Goal: Task Accomplishment & Management: Complete application form

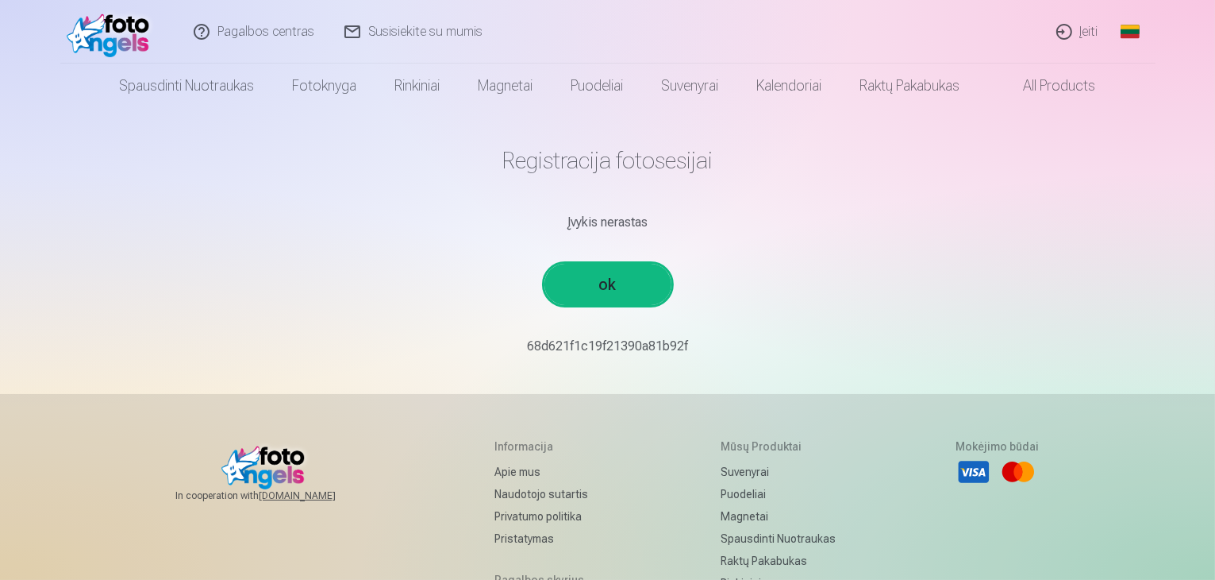
click at [577, 291] on link "ok" at bounding box center [608, 284] width 127 height 41
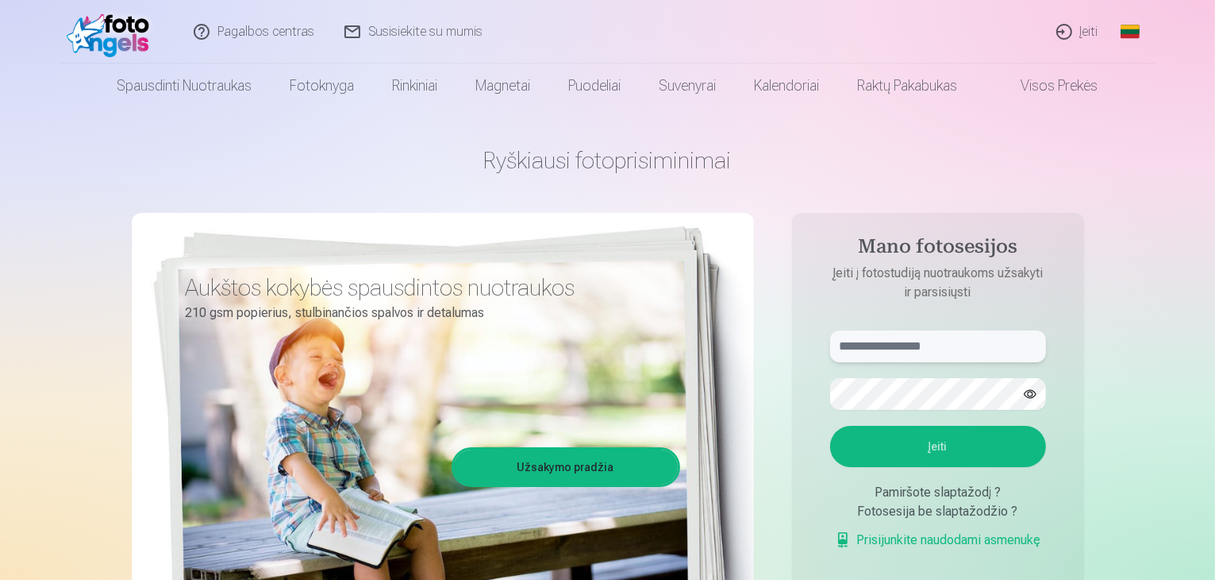
click at [867, 344] on input "text" at bounding box center [938, 346] width 216 height 32
click at [841, 346] on input "text" at bounding box center [938, 346] width 216 height 32
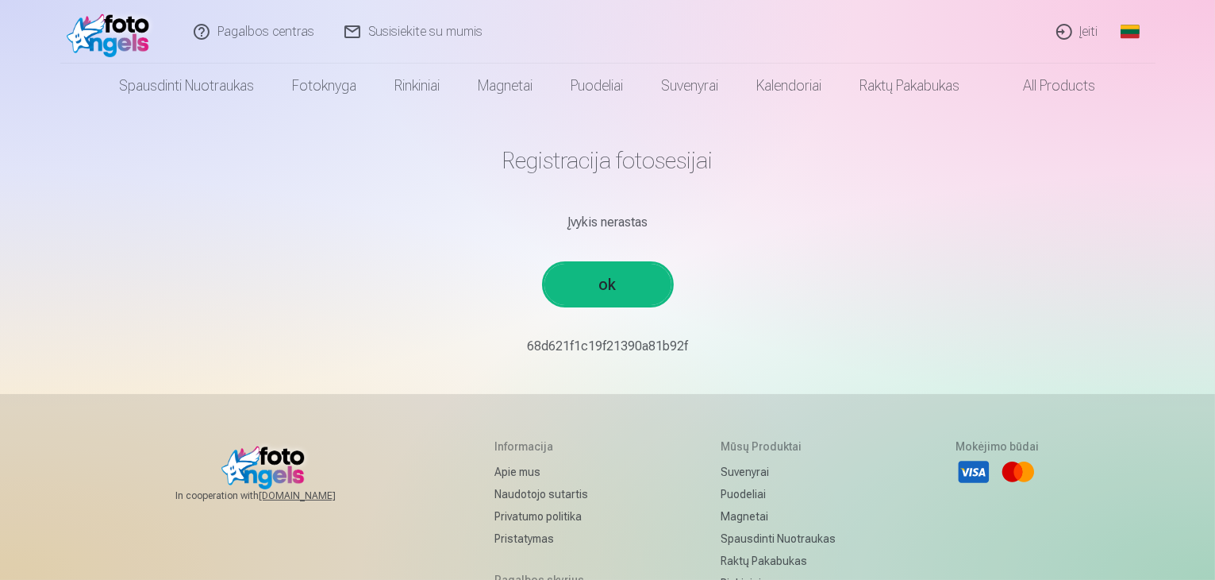
click at [619, 268] on link "ok" at bounding box center [608, 284] width 127 height 41
click at [594, 293] on link "ok" at bounding box center [608, 284] width 127 height 41
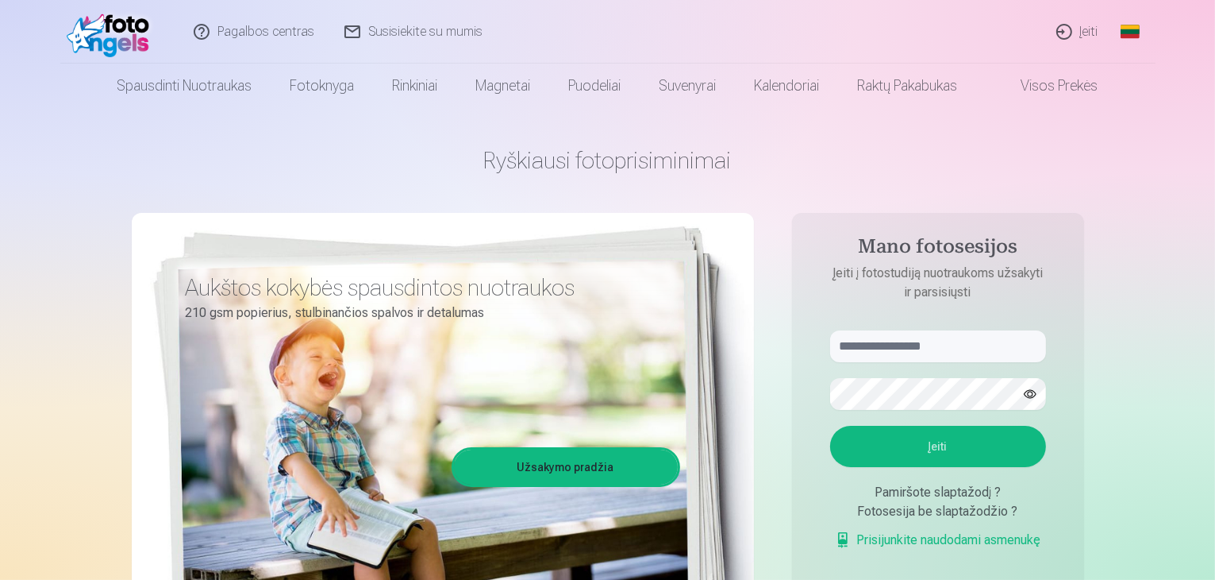
click at [877, 518] on div "Fotosesija be slaptažodžio ?" at bounding box center [938, 511] width 216 height 19
click at [876, 512] on div "Fotosesija be slaptažodžio ?" at bounding box center [938, 511] width 216 height 19
click at [1023, 511] on div "Fotosesija be slaptažodžio ?" at bounding box center [938, 511] width 216 height 19
click at [888, 348] on input "text" at bounding box center [938, 346] width 216 height 32
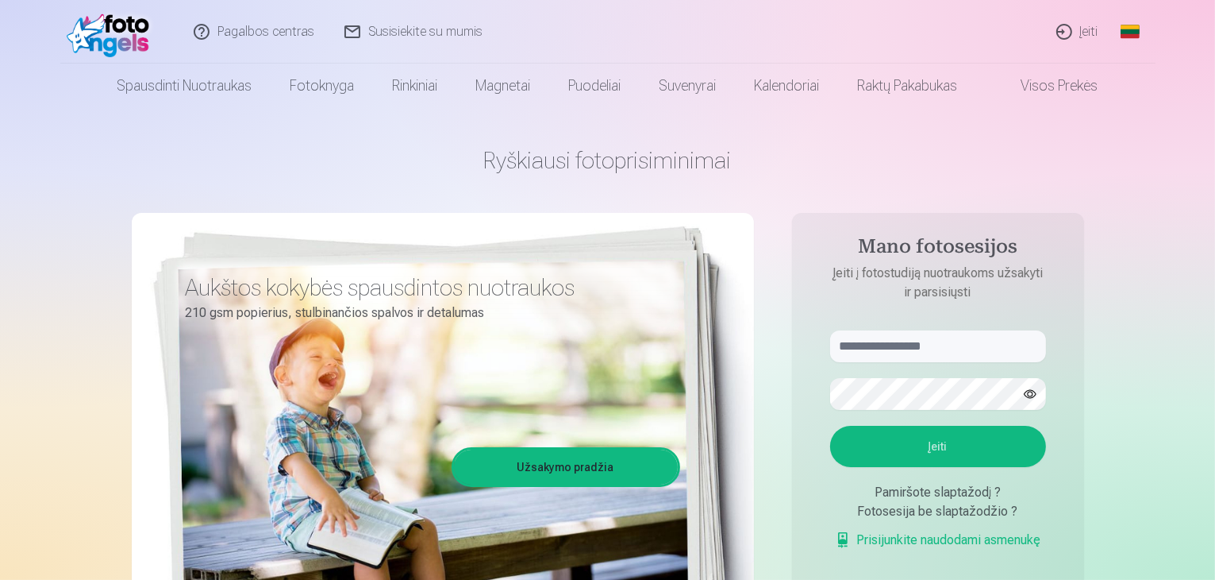
click at [890, 376] on form "Įeiti Pamiršote slaptažodį ? Fotosesija be slaptažodžio ? Prisijunkite naudodam…" at bounding box center [938, 447] width 248 height 235
